Goal: Navigation & Orientation: Find specific page/section

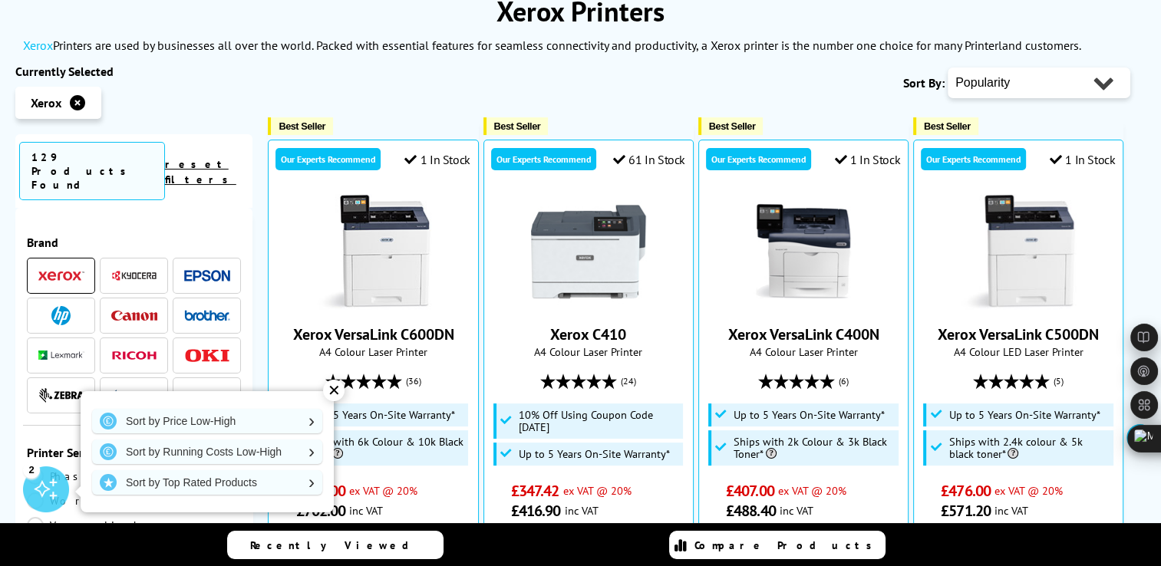
scroll to position [230, 0]
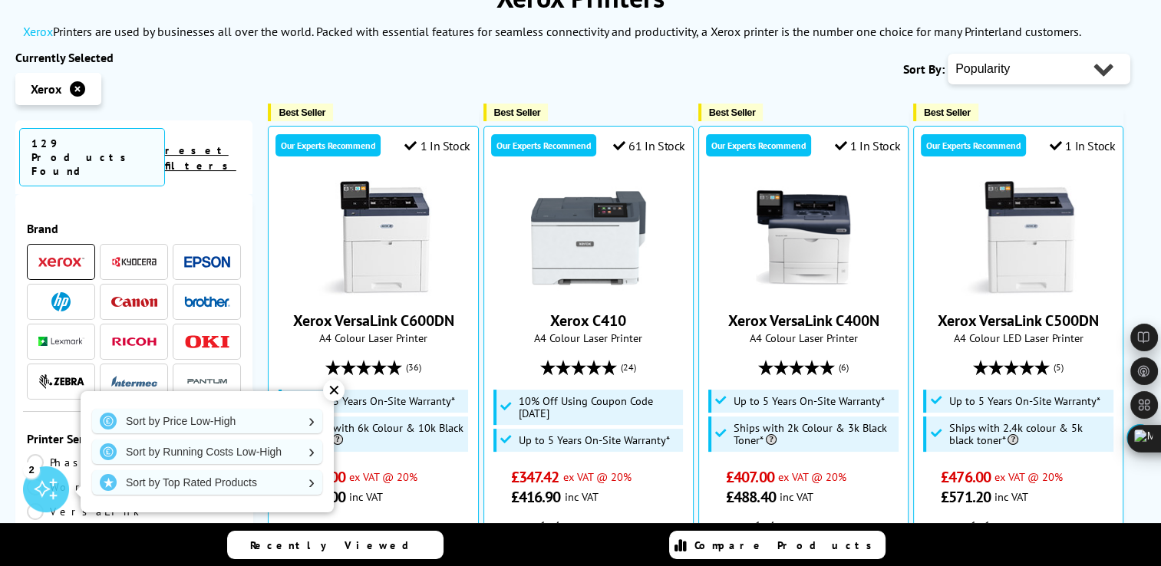
click at [331, 393] on div "✕" at bounding box center [333, 390] width 21 height 21
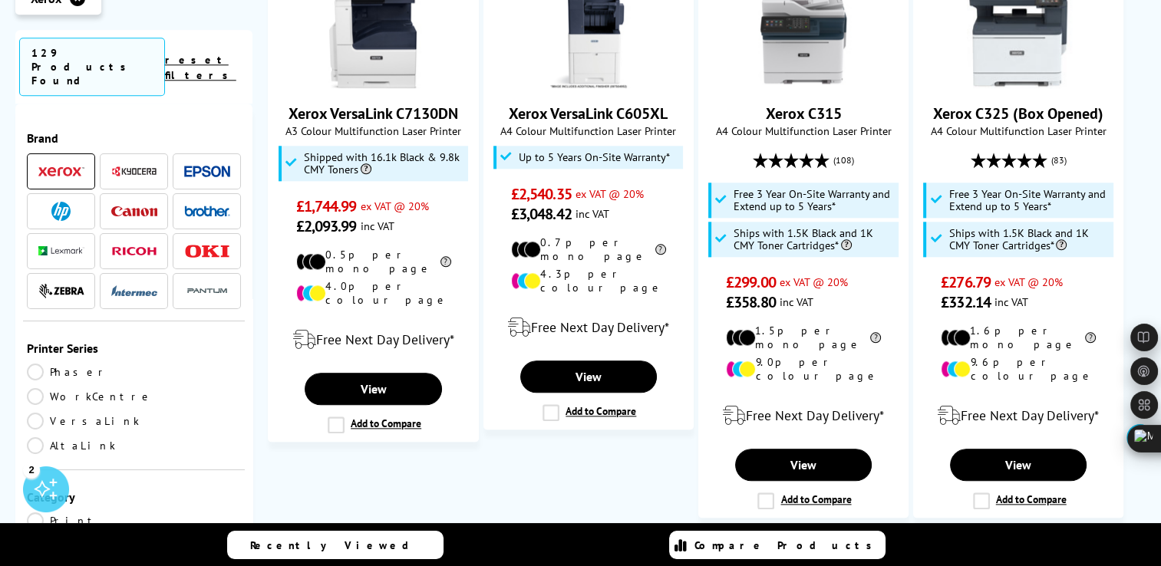
scroll to position [1687, 0]
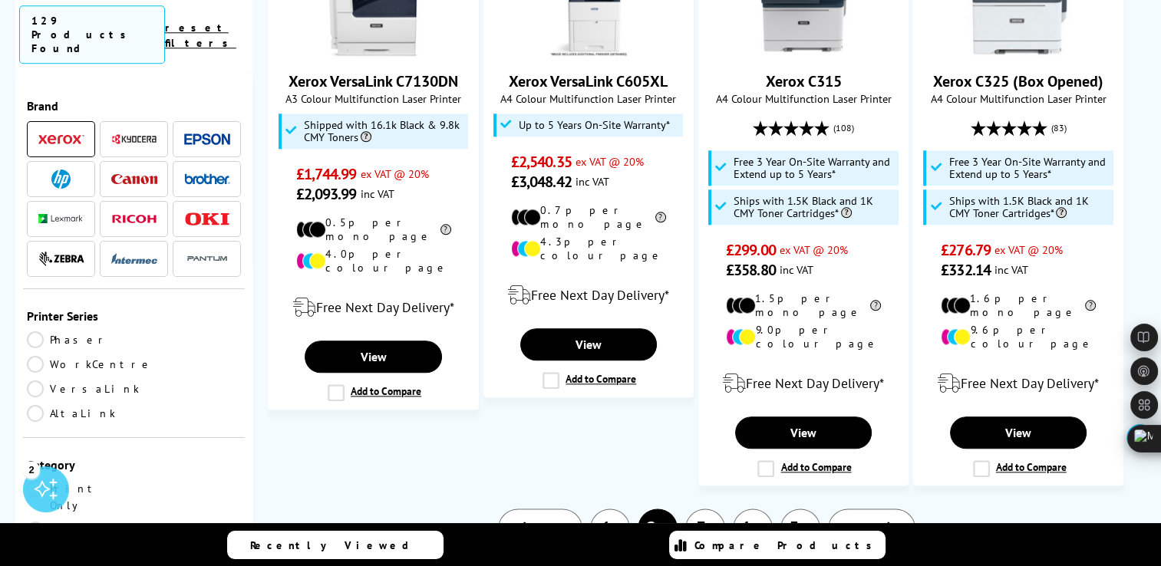
click at [614, 509] on link "1" at bounding box center [610, 529] width 40 height 40
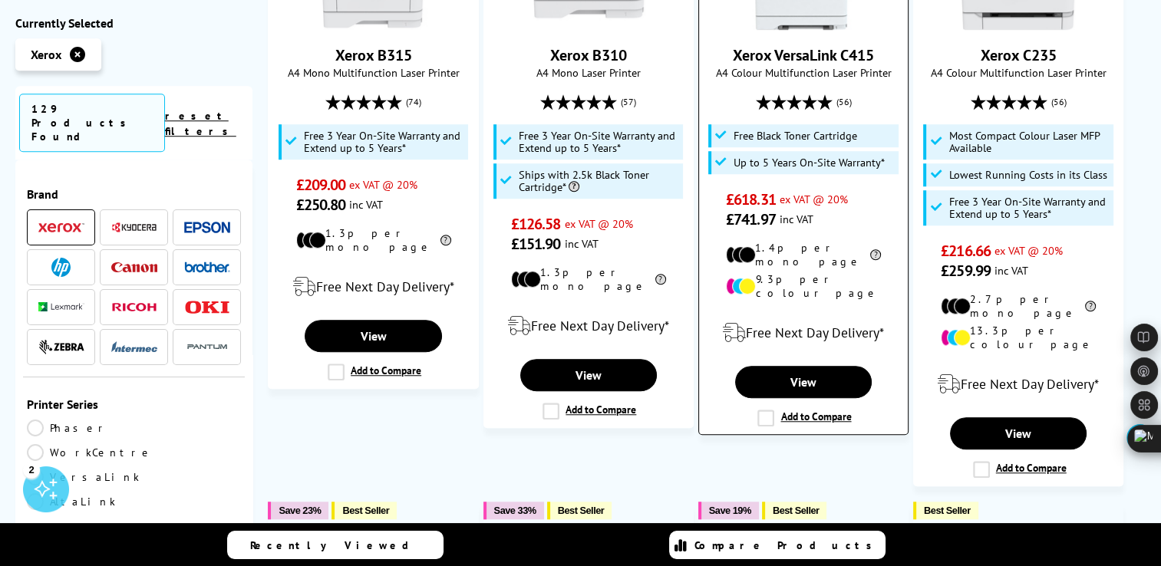
scroll to position [1227, 0]
